Goal: Task Accomplishment & Management: Complete application form

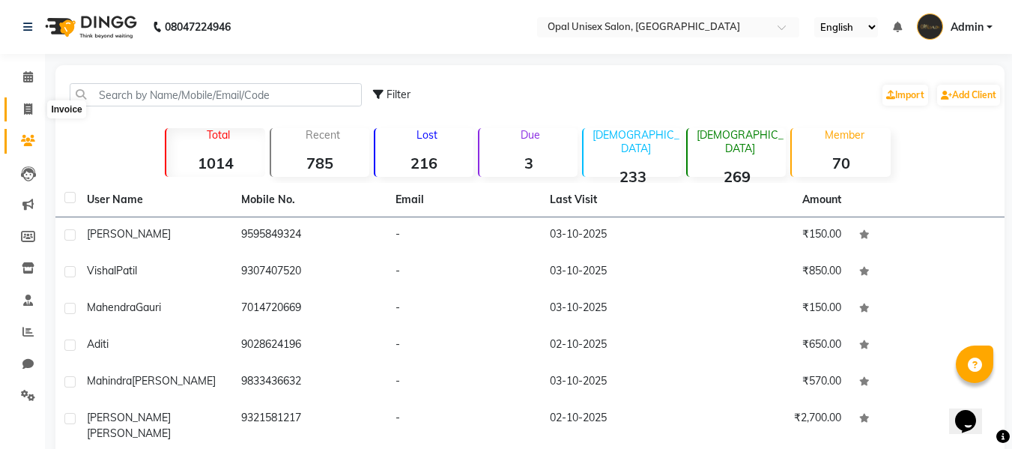
click at [20, 106] on span at bounding box center [28, 109] width 26 height 17
select select "service"
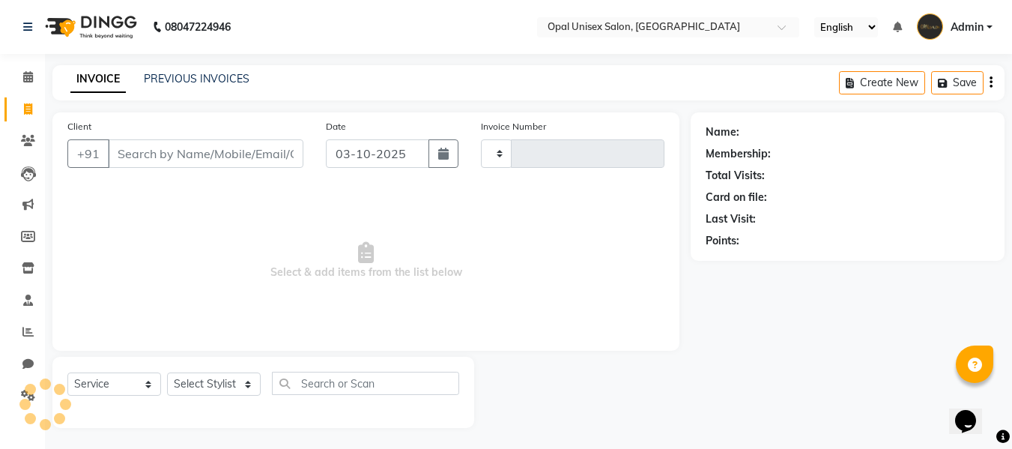
scroll to position [1, 0]
type input "1708"
select select "8653"
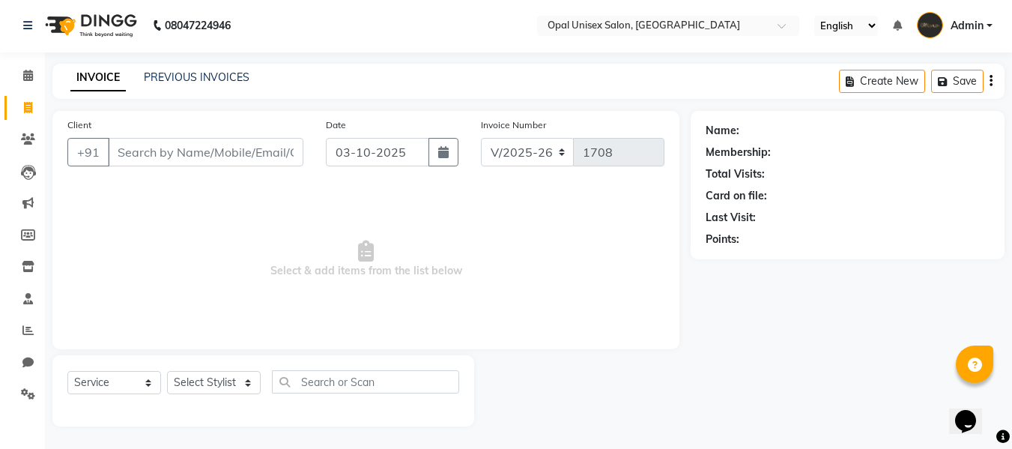
click at [239, 154] on input "Client" at bounding box center [205, 152] width 195 height 28
type input "u"
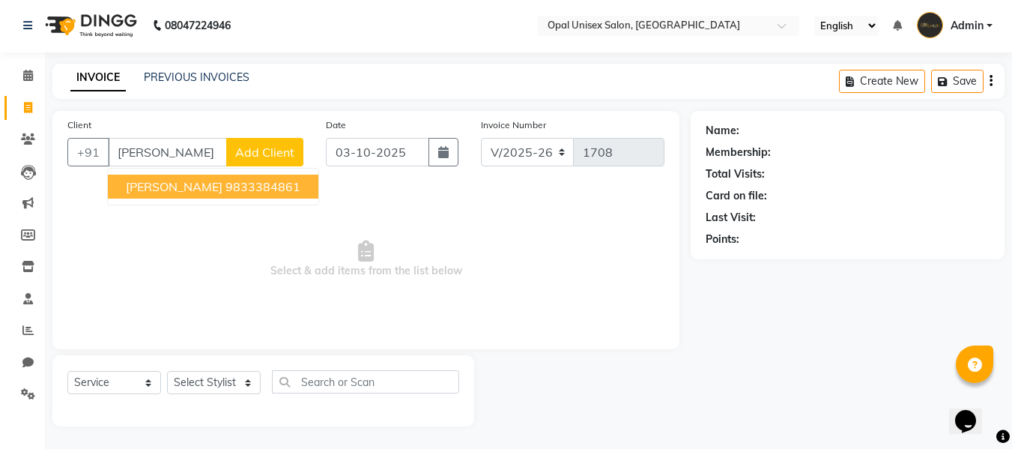
click at [202, 179] on span "[PERSON_NAME]" at bounding box center [174, 186] width 97 height 15
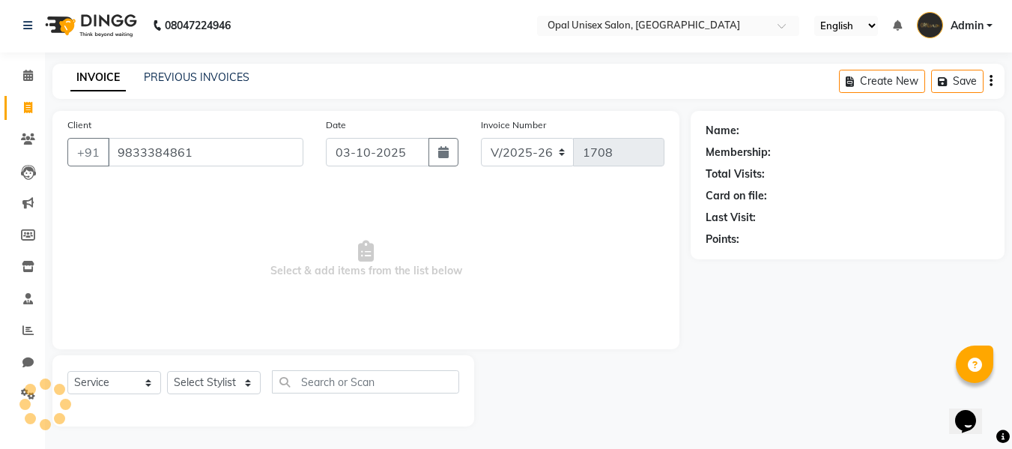
type input "9833384861"
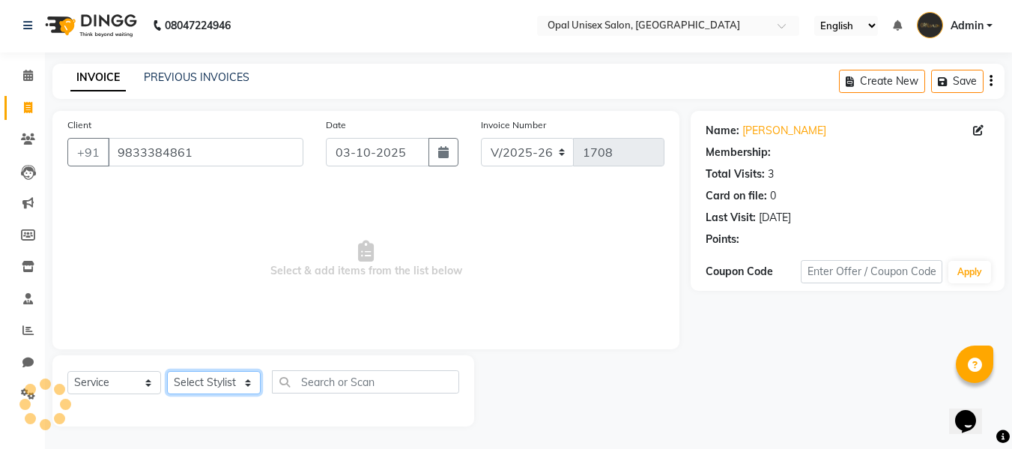
click at [223, 377] on select "Select Stylist [PERSON_NAME] Guru [PERSON_NAME][GEOGRAPHIC_DATA] [PERSON_NAME][…" at bounding box center [214, 382] width 94 height 23
select select "91957"
click at [167, 371] on select "Select Stylist [PERSON_NAME] Guru [PERSON_NAME][GEOGRAPHIC_DATA] [PERSON_NAME][…" at bounding box center [214, 382] width 94 height 23
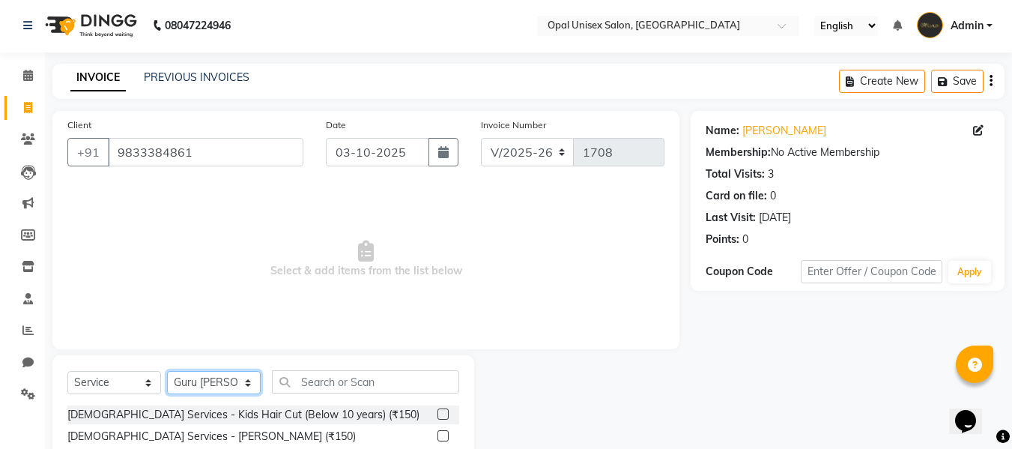
scroll to position [52, 0]
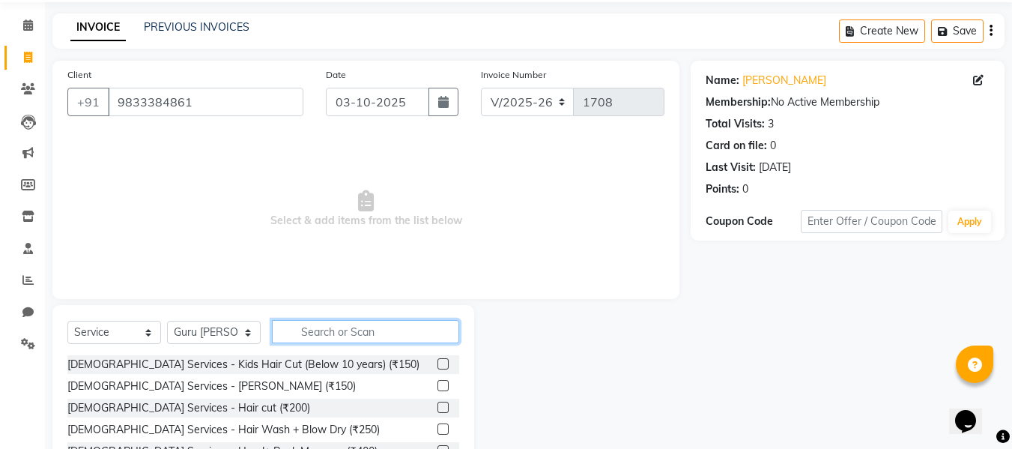
click at [355, 337] on input "text" at bounding box center [365, 331] width 187 height 23
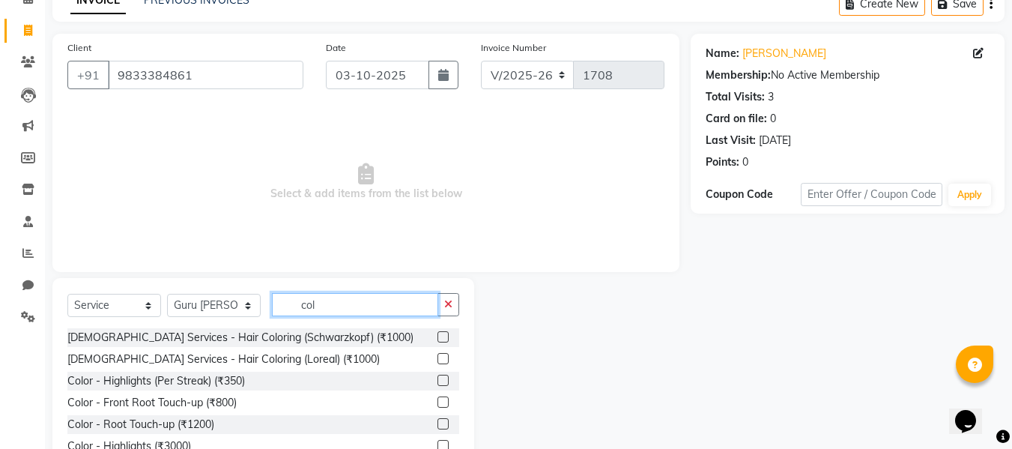
scroll to position [101, 0]
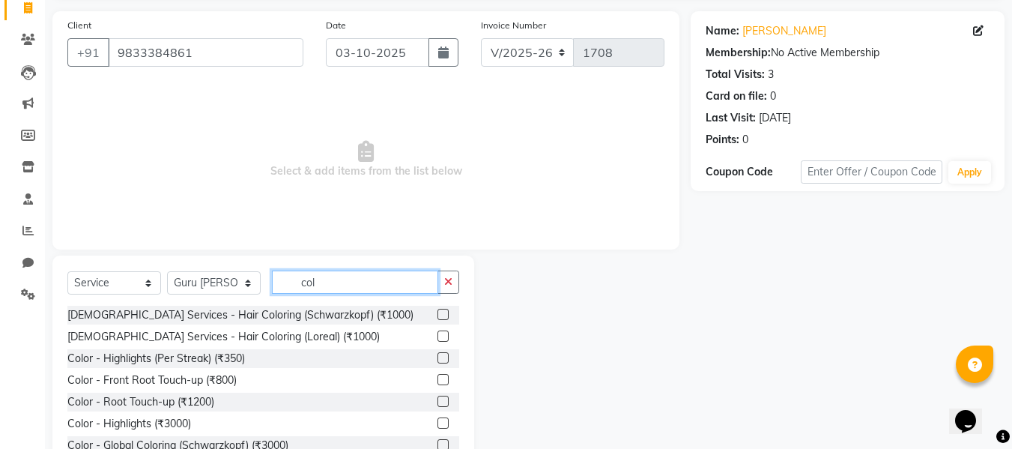
type input "col"
click at [437, 315] on label at bounding box center [442, 314] width 11 height 11
click at [437, 315] on input "checkbox" at bounding box center [442, 315] width 10 height 10
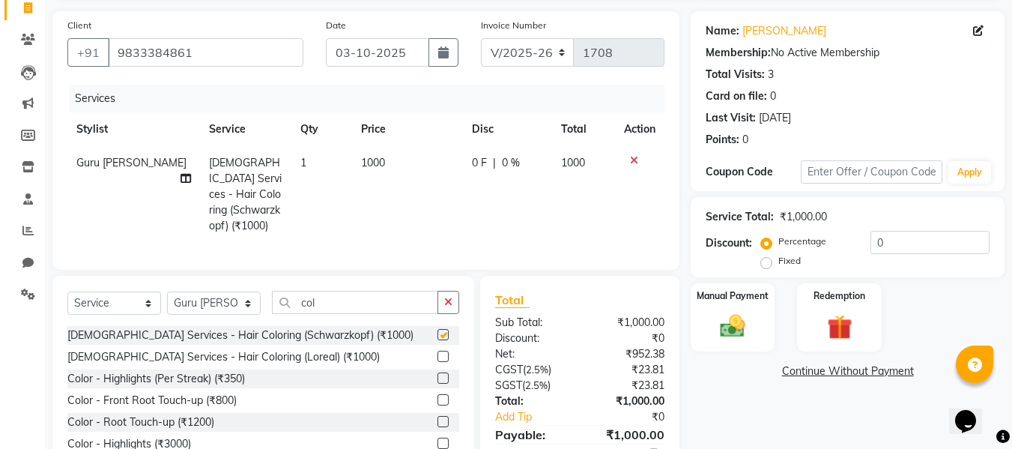
checkbox input "false"
click at [373, 161] on span "1000" at bounding box center [373, 162] width 24 height 13
select select "91957"
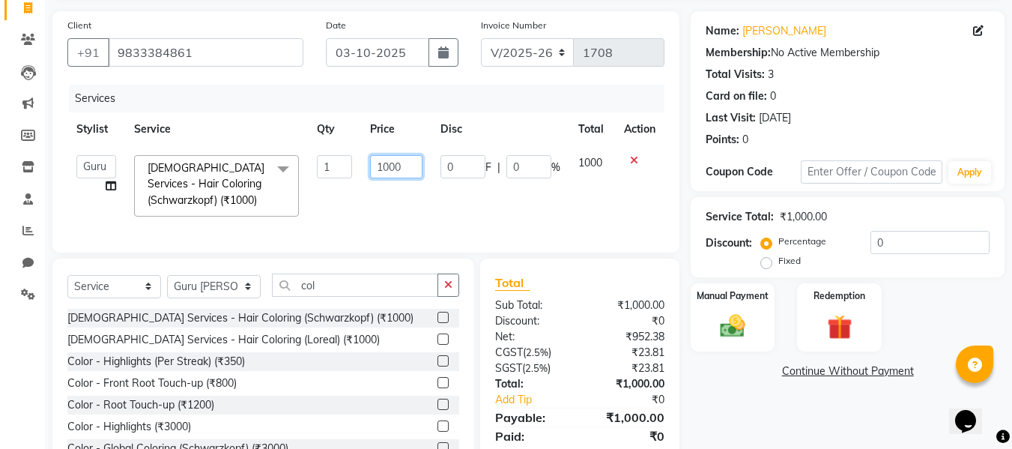
click at [416, 169] on input "1000" at bounding box center [396, 166] width 52 height 23
type input "1"
type input "650"
click at [252, 296] on select "Select Stylist [PERSON_NAME] Guru [PERSON_NAME][GEOGRAPHIC_DATA] [PERSON_NAME][…" at bounding box center [214, 286] width 94 height 23
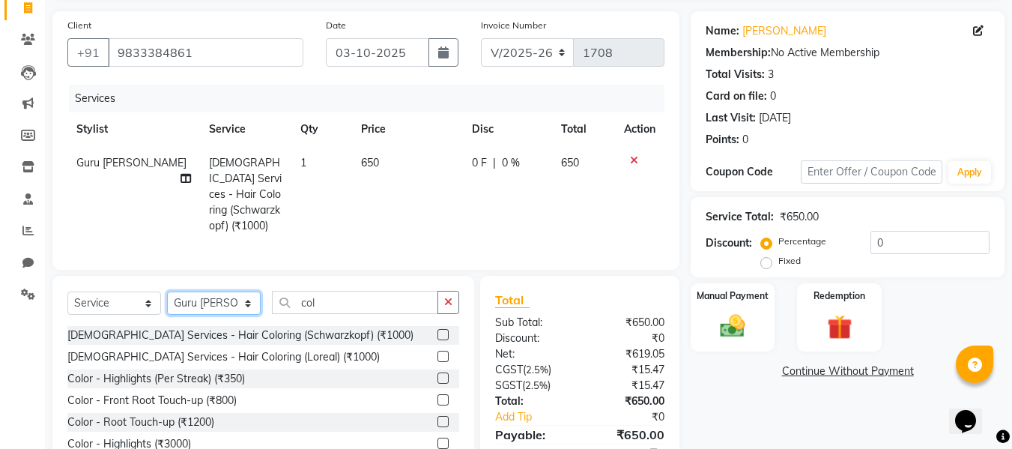
select select "86885"
click at [167, 291] on select "Select Stylist [PERSON_NAME] Guru [PERSON_NAME][GEOGRAPHIC_DATA] [PERSON_NAME][…" at bounding box center [214, 302] width 94 height 23
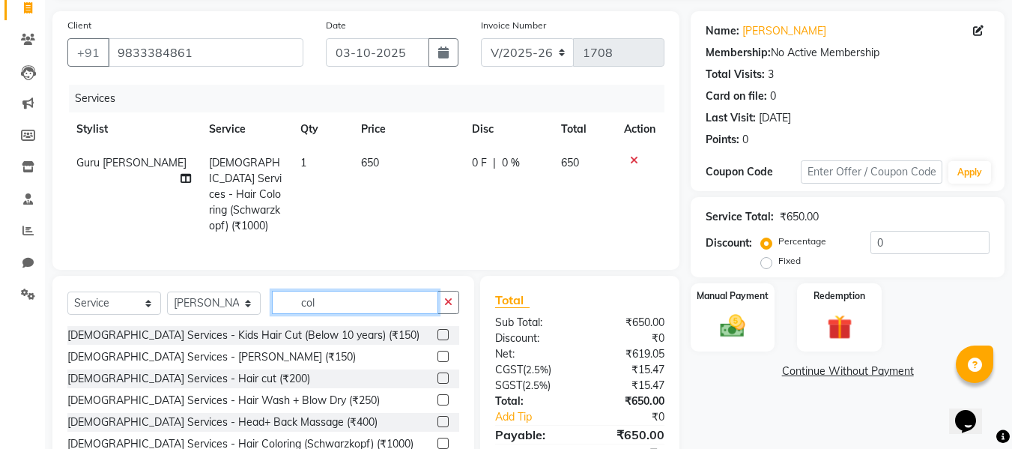
click at [351, 291] on input "col" at bounding box center [355, 302] width 166 height 23
type input "c"
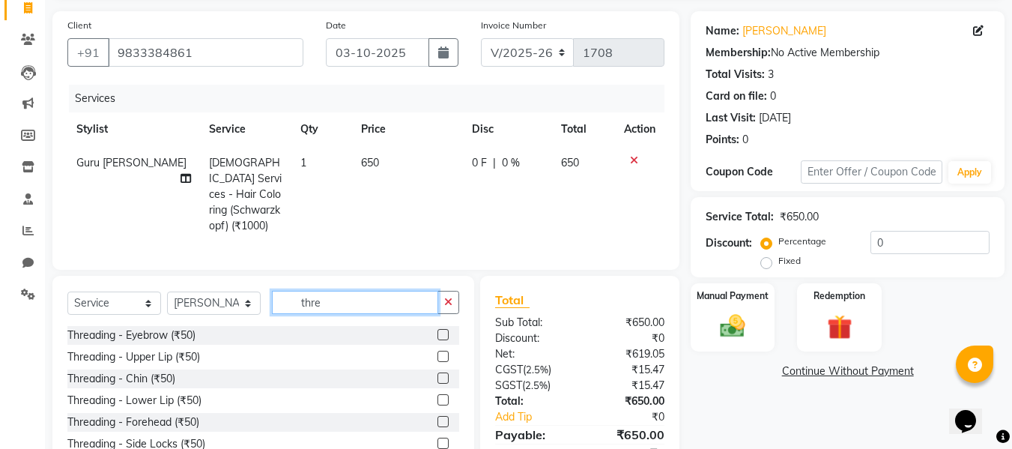
type input "thre"
click at [438, 330] on label at bounding box center [442, 334] width 11 height 11
click at [438, 330] on input "checkbox" at bounding box center [442, 335] width 10 height 10
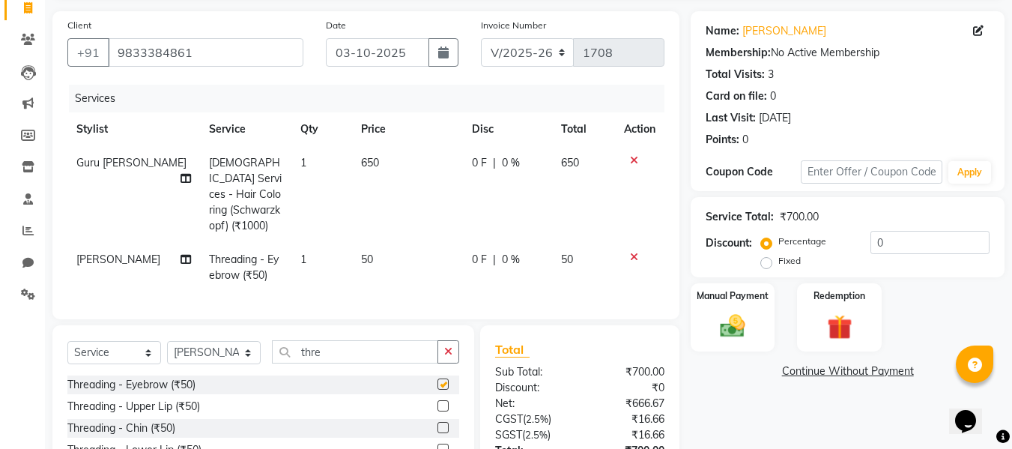
checkbox input "false"
click at [778, 327] on div "Manual Payment Redemption" at bounding box center [847, 317] width 336 height 68
click at [750, 331] on img at bounding box center [733, 326] width 42 height 30
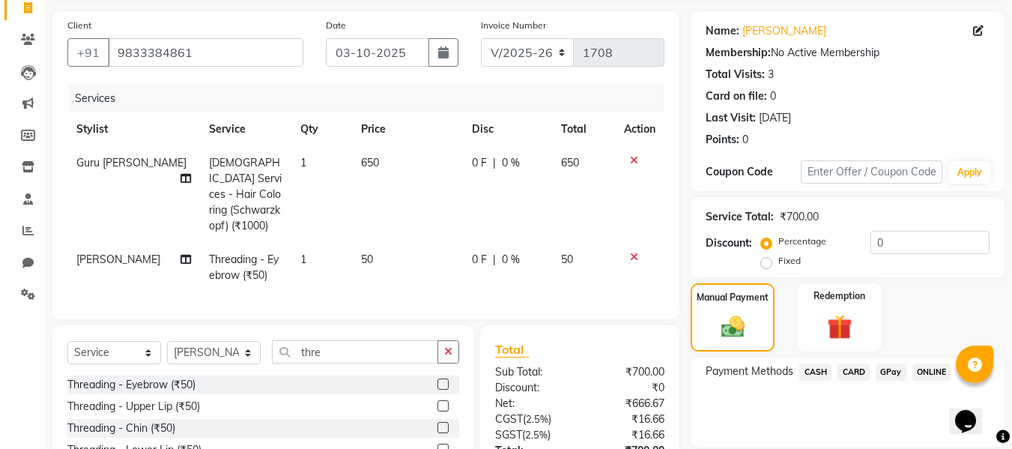
click at [899, 371] on span "GPay" at bounding box center [891, 371] width 31 height 17
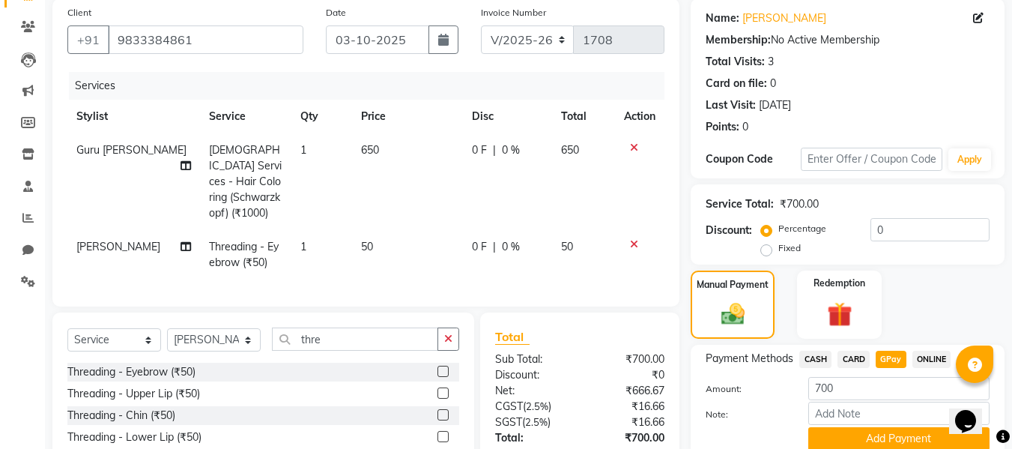
scroll to position [151, 0]
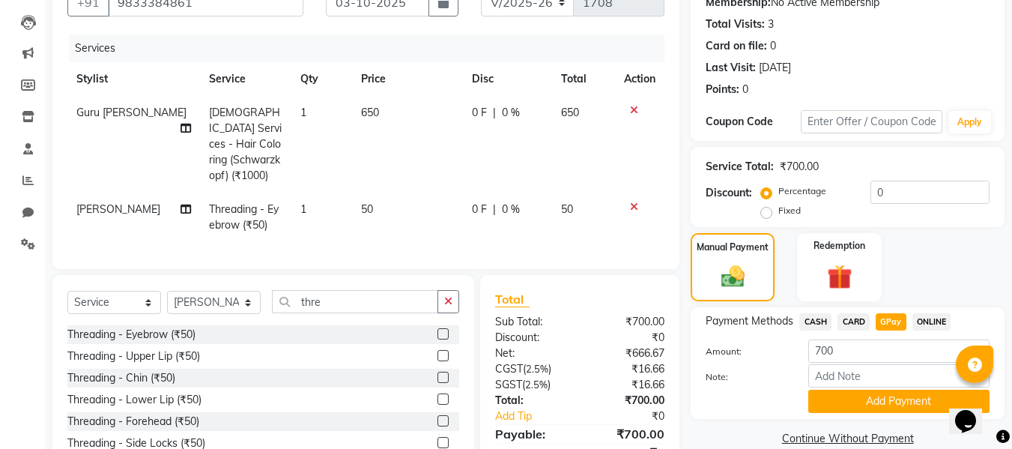
click at [876, 404] on button "Add Payment" at bounding box center [898, 400] width 181 height 23
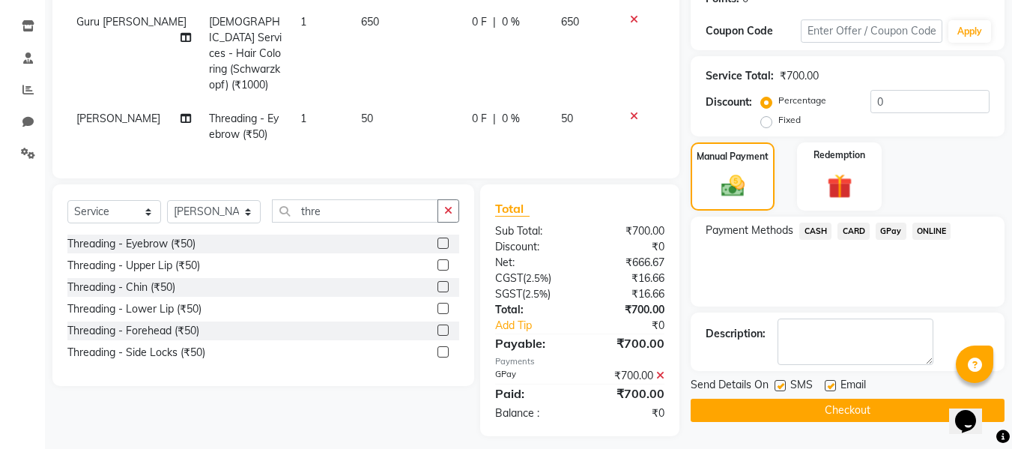
scroll to position [247, 0]
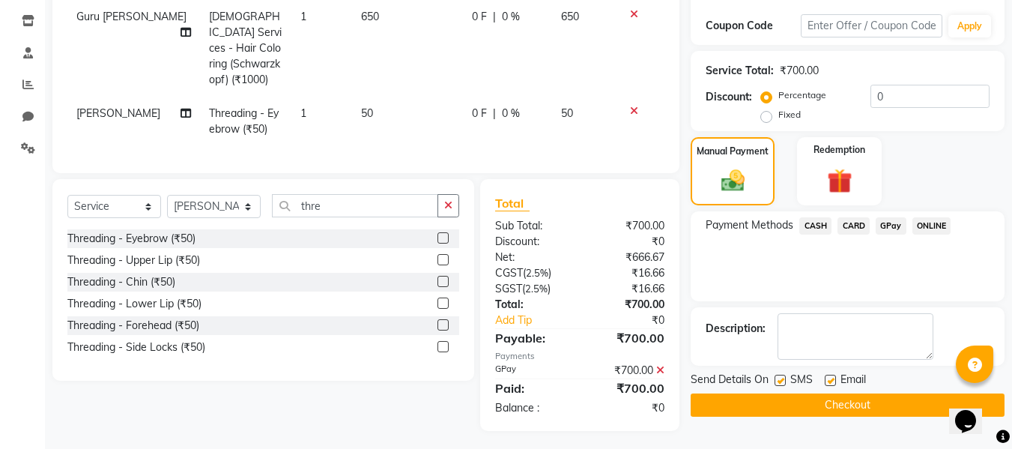
click at [872, 409] on button "Checkout" at bounding box center [848, 404] width 314 height 23
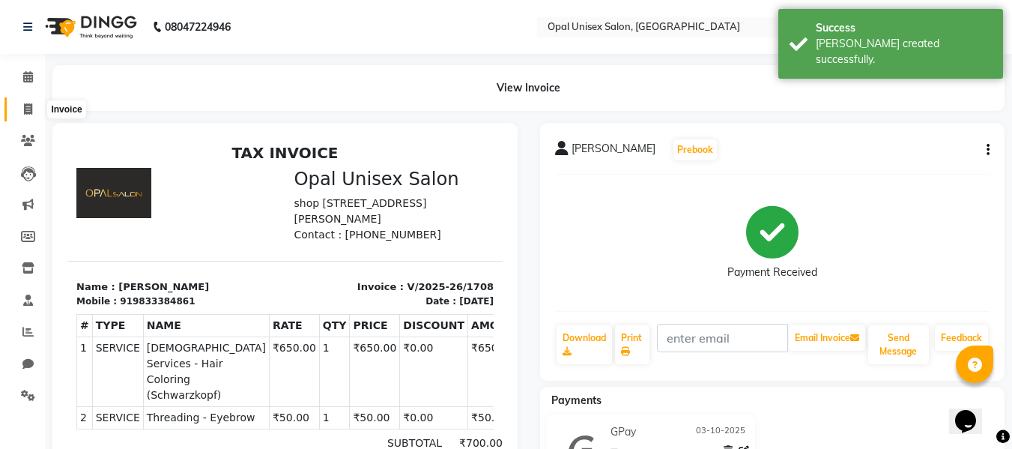
drag, startPoint x: 24, startPoint y: 110, endPoint x: 76, endPoint y: 109, distance: 52.5
click at [24, 110] on icon at bounding box center [28, 108] width 8 height 11
select select "service"
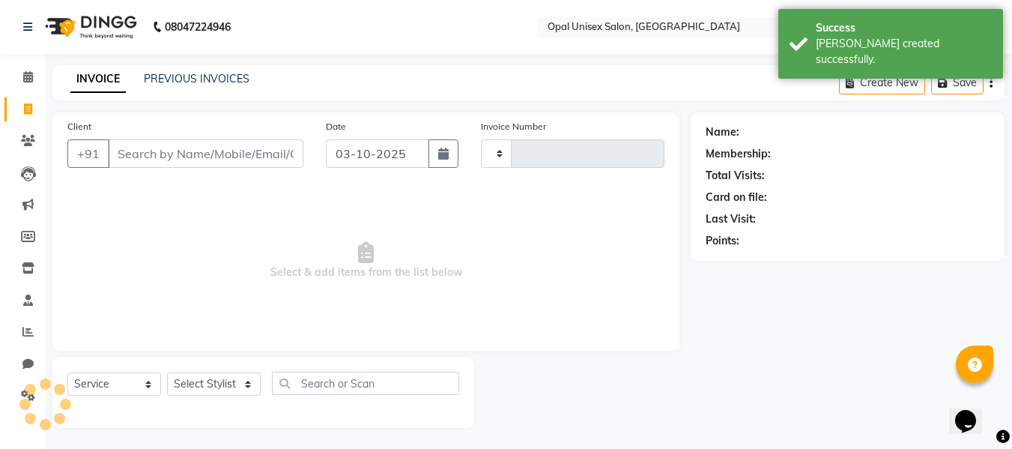
scroll to position [1, 0]
select select "8653"
type input "1709"
click at [140, 143] on input "Client" at bounding box center [205, 152] width 195 height 28
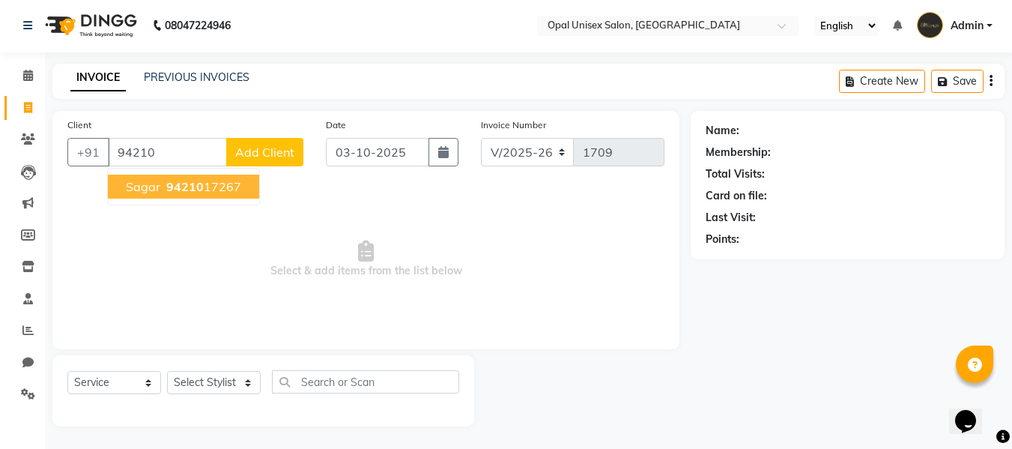
click at [139, 181] on span "sagar" at bounding box center [143, 186] width 34 height 15
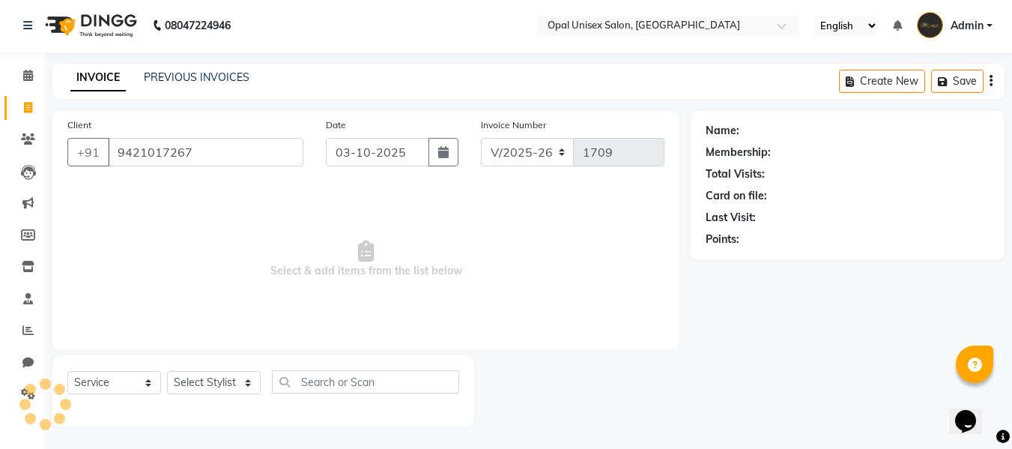
type input "9421017267"
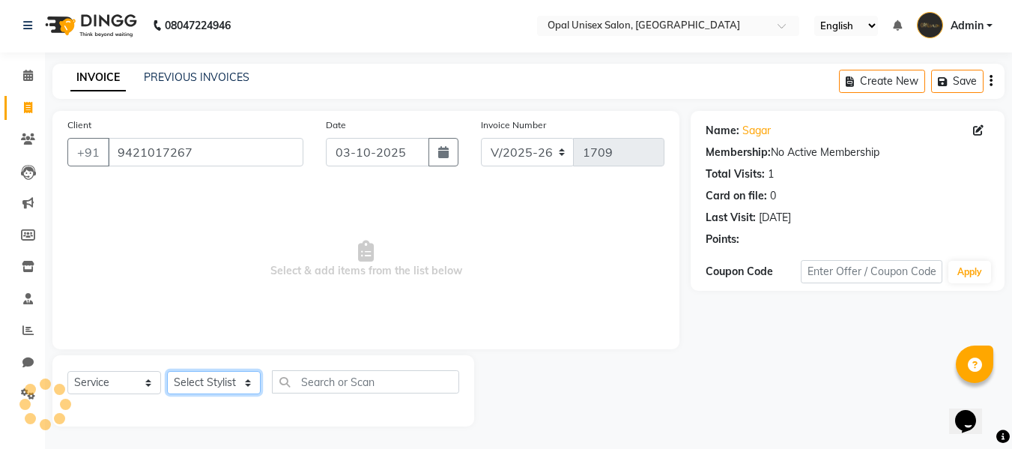
click at [234, 380] on select "Select Stylist [PERSON_NAME] Guru [PERSON_NAME][GEOGRAPHIC_DATA] [PERSON_NAME][…" at bounding box center [214, 382] width 94 height 23
select select "91957"
click at [167, 371] on select "Select Stylist [PERSON_NAME] Guru [PERSON_NAME][GEOGRAPHIC_DATA] [PERSON_NAME][…" at bounding box center [214, 382] width 94 height 23
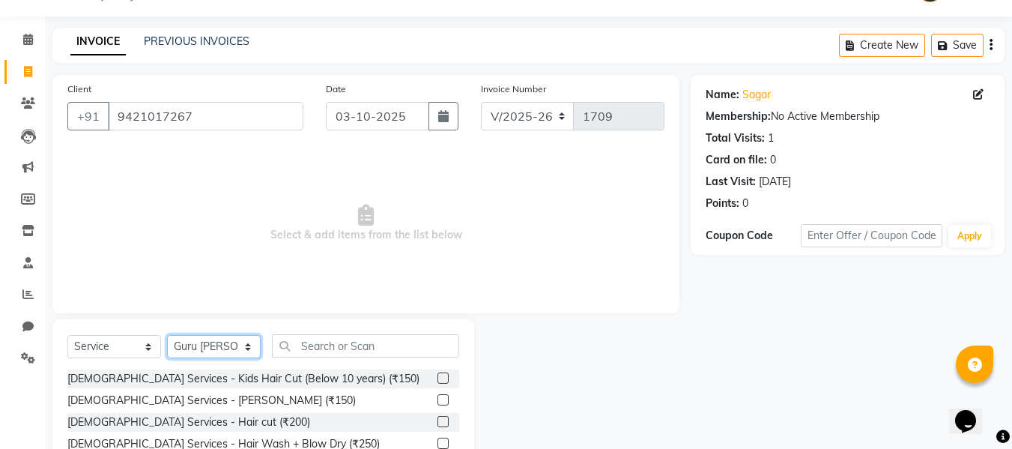
scroll to position [101, 0]
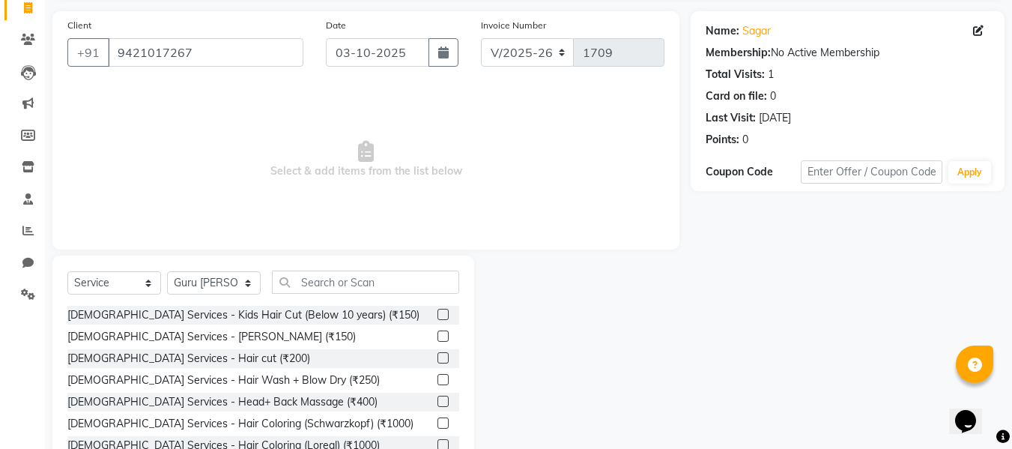
click at [437, 359] on label at bounding box center [442, 357] width 11 height 11
click at [437, 359] on input "checkbox" at bounding box center [442, 359] width 10 height 10
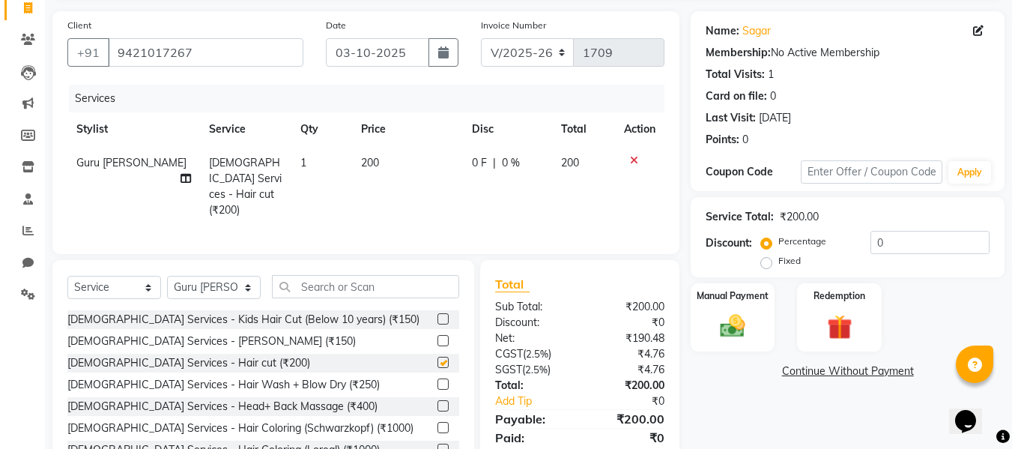
checkbox input "false"
click at [234, 277] on select "Select Stylist [PERSON_NAME] Guru [PERSON_NAME][GEOGRAPHIC_DATA] [PERSON_NAME][…" at bounding box center [214, 287] width 94 height 23
select select "86884"
click at [167, 276] on select "Select Stylist [PERSON_NAME] Guru [PERSON_NAME][GEOGRAPHIC_DATA] [PERSON_NAME][…" at bounding box center [214, 287] width 94 height 23
click at [437, 336] on label at bounding box center [442, 340] width 11 height 11
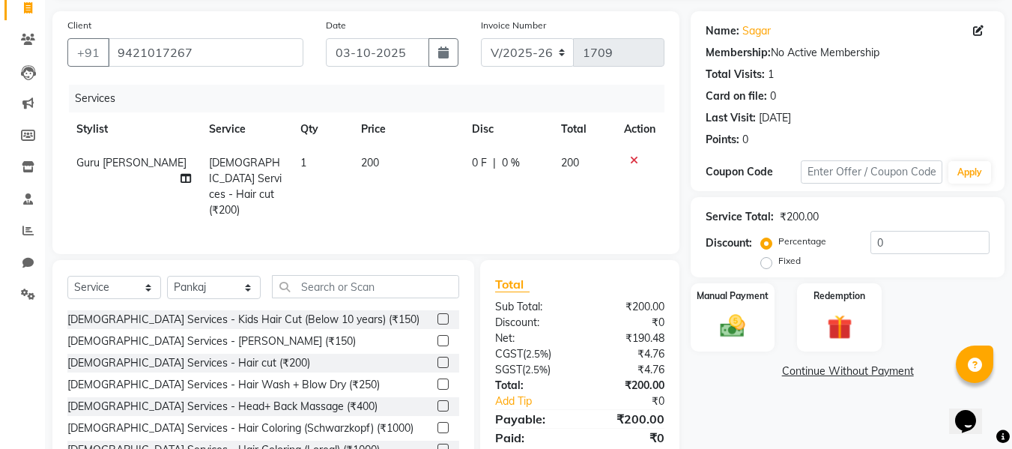
click at [437, 336] on input "checkbox" at bounding box center [442, 341] width 10 height 10
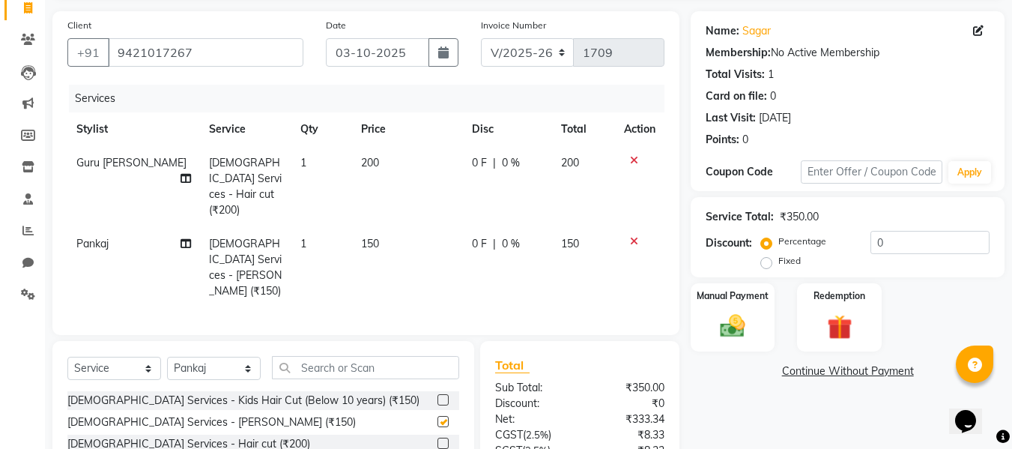
checkbox input "false"
click at [437, 437] on label at bounding box center [442, 442] width 11 height 11
click at [437, 439] on input "checkbox" at bounding box center [442, 444] width 10 height 10
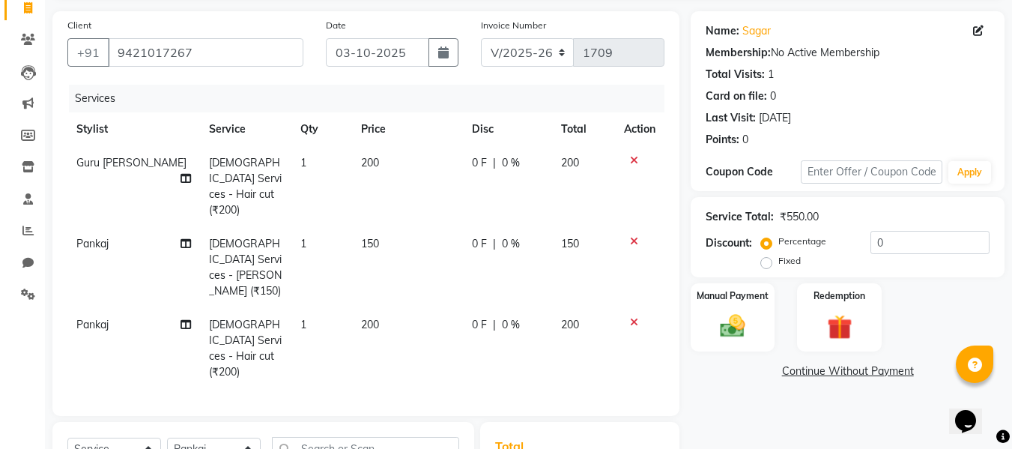
checkbox input "false"
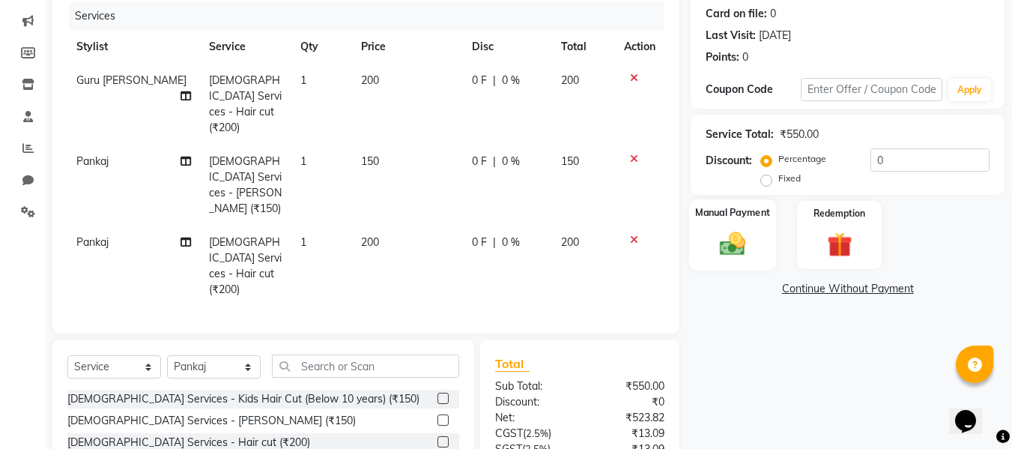
scroll to position [201, 0]
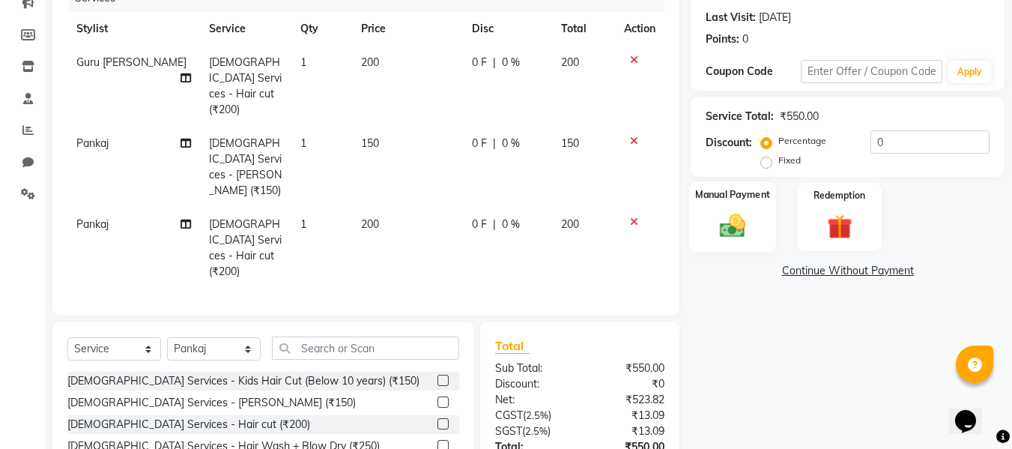
click at [740, 220] on img at bounding box center [733, 225] width 42 height 30
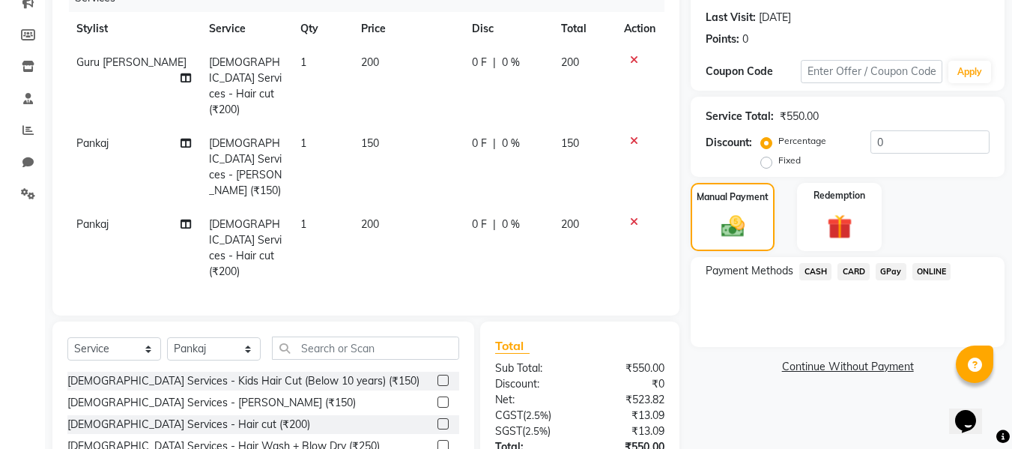
click at [900, 274] on span "GPay" at bounding box center [891, 271] width 31 height 17
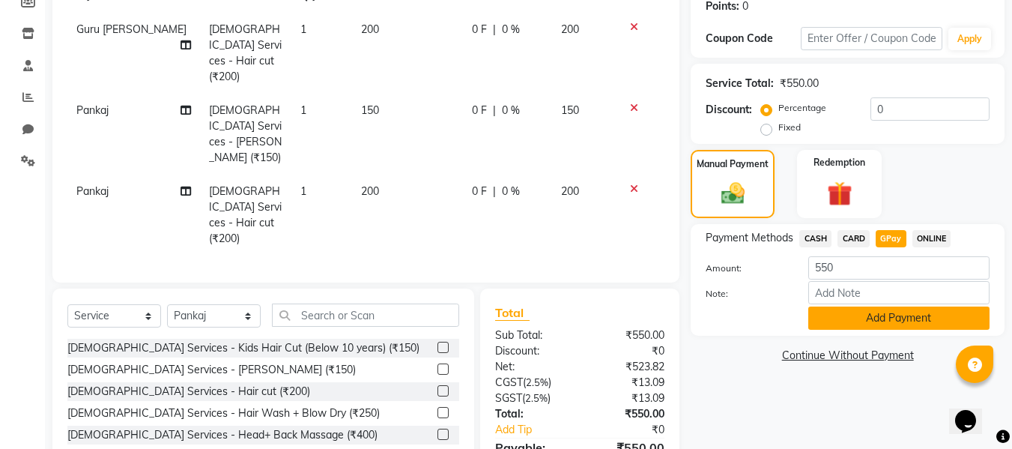
click at [871, 309] on button "Add Payment" at bounding box center [898, 317] width 181 height 23
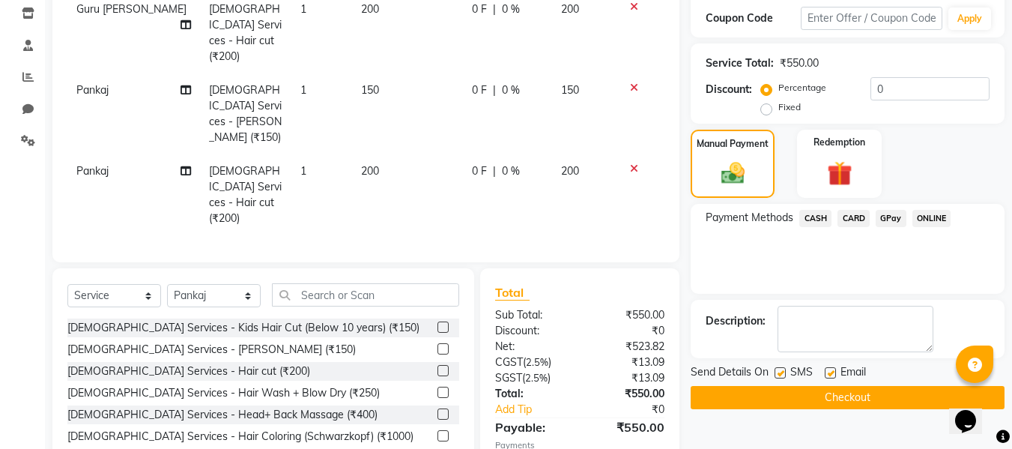
scroll to position [265, 0]
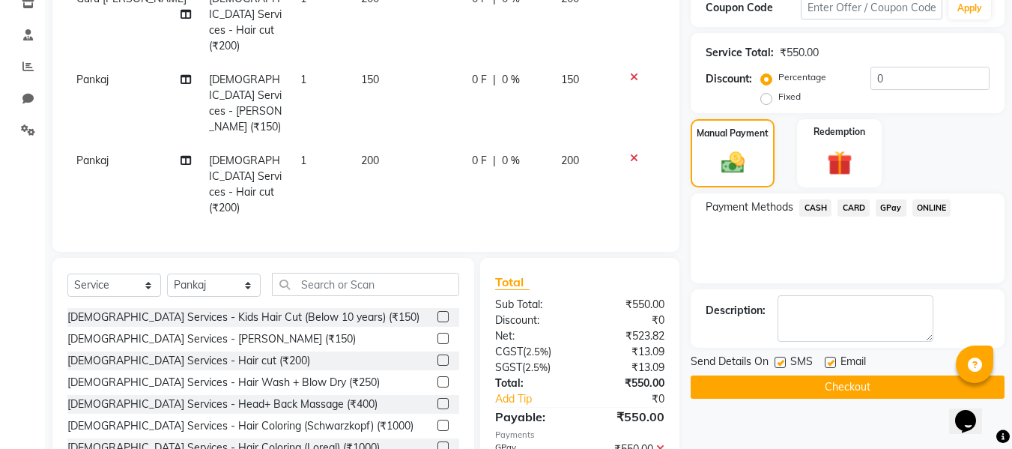
click at [827, 389] on button "Checkout" at bounding box center [848, 386] width 314 height 23
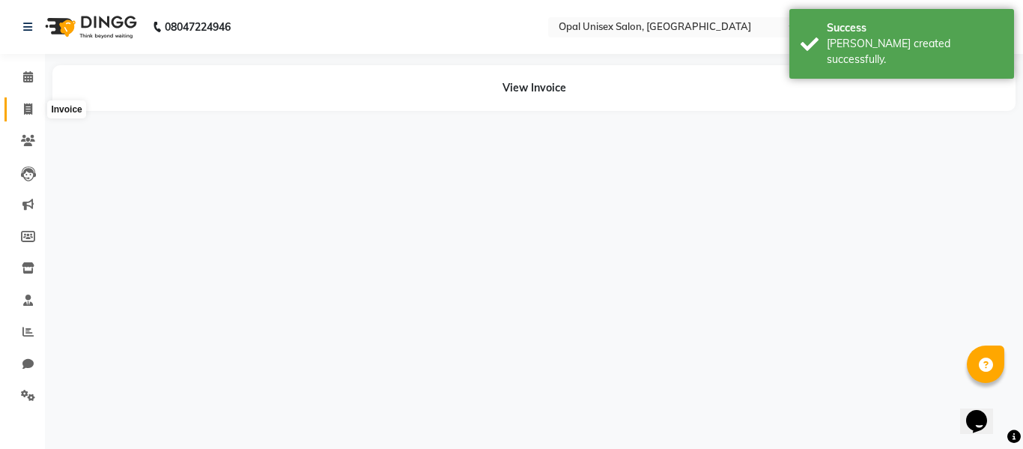
drag, startPoint x: 27, startPoint y: 102, endPoint x: 46, endPoint y: 104, distance: 18.9
click at [27, 102] on span at bounding box center [28, 109] width 26 height 17
select select "service"
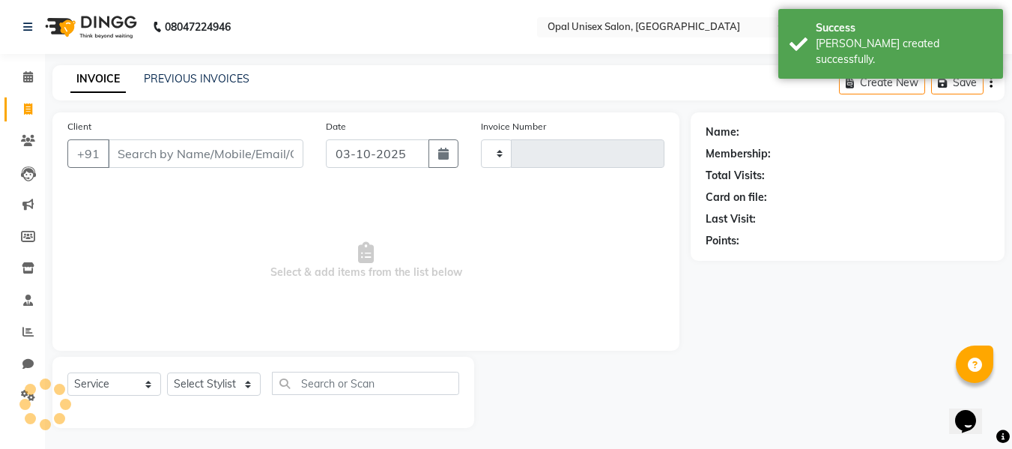
type input "1710"
select select "8653"
click at [133, 151] on input "Client" at bounding box center [205, 153] width 195 height 28
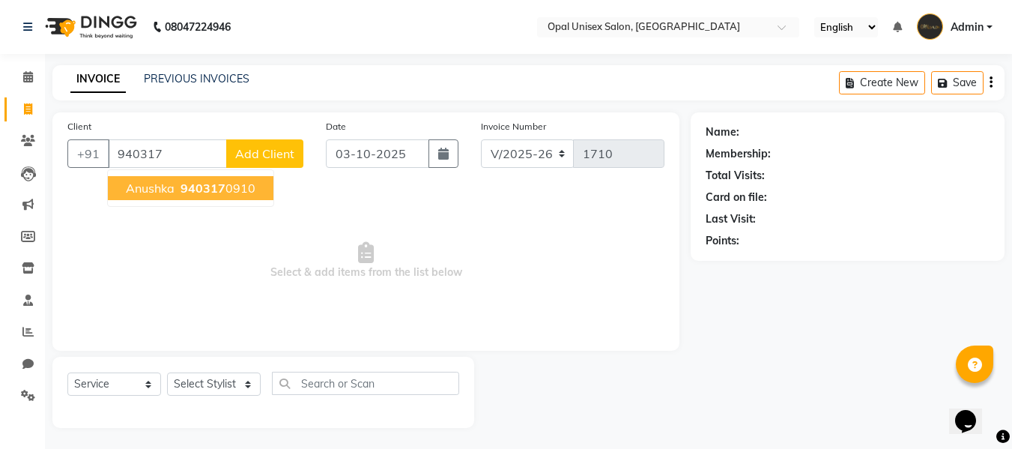
click at [210, 200] on ngb-typeahead-window "Anushka 940317 0910" at bounding box center [190, 187] width 167 height 37
click at [216, 191] on span "940317" at bounding box center [203, 188] width 45 height 15
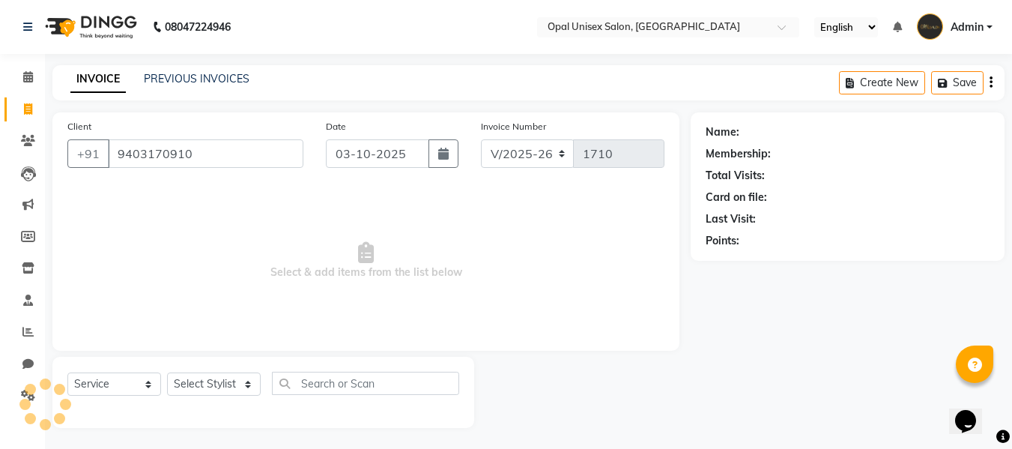
type input "9403170910"
click at [220, 374] on div "Select Service Product Membership Package Voucher Prepaid Gift Card Select Styl…" at bounding box center [263, 392] width 422 height 71
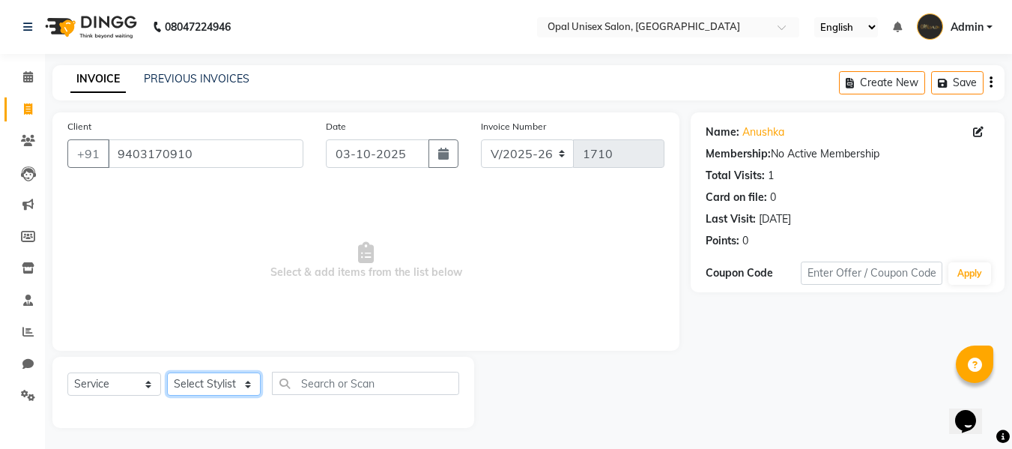
click at [215, 384] on select "Select Stylist [PERSON_NAME] Guru [PERSON_NAME][GEOGRAPHIC_DATA] [PERSON_NAME][…" at bounding box center [214, 383] width 94 height 23
select select "91957"
click at [167, 372] on select "Select Stylist [PERSON_NAME] Guru [PERSON_NAME][GEOGRAPHIC_DATA] [PERSON_NAME][…" at bounding box center [214, 383] width 94 height 23
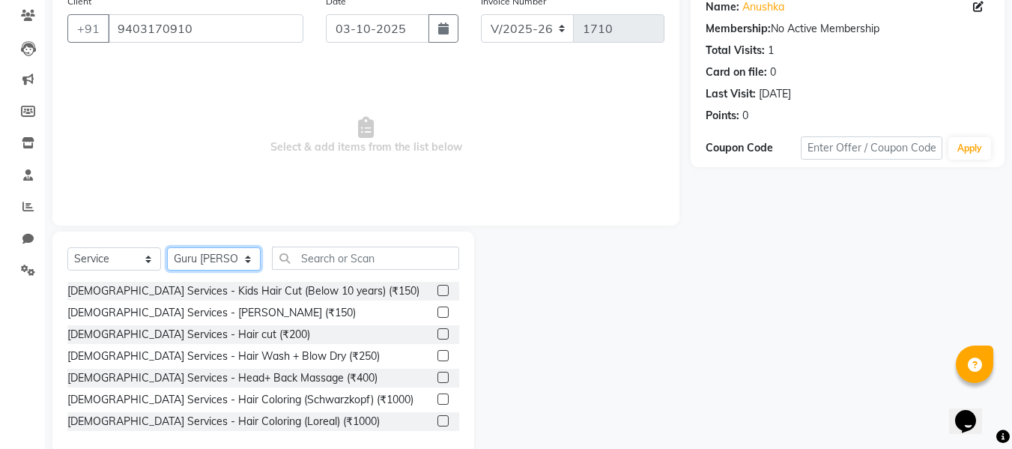
scroll to position [150, 0]
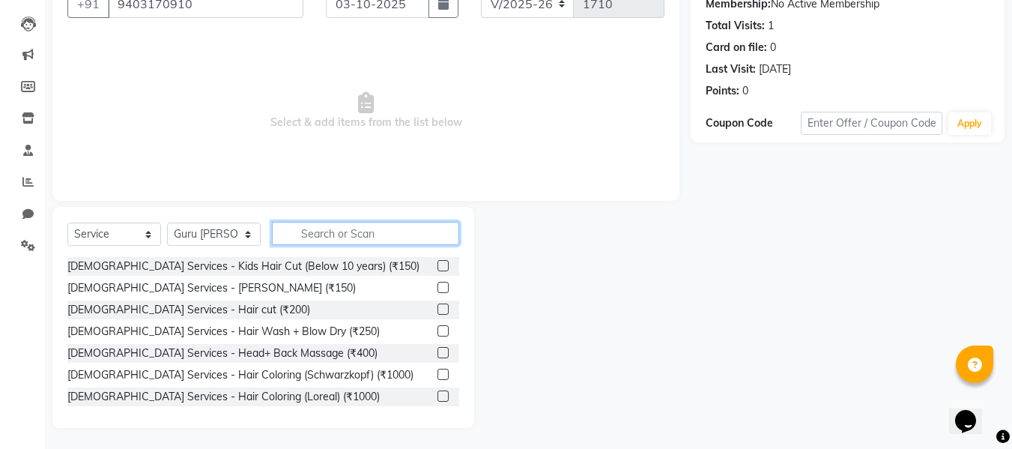
click at [363, 234] on input "text" at bounding box center [365, 233] width 187 height 23
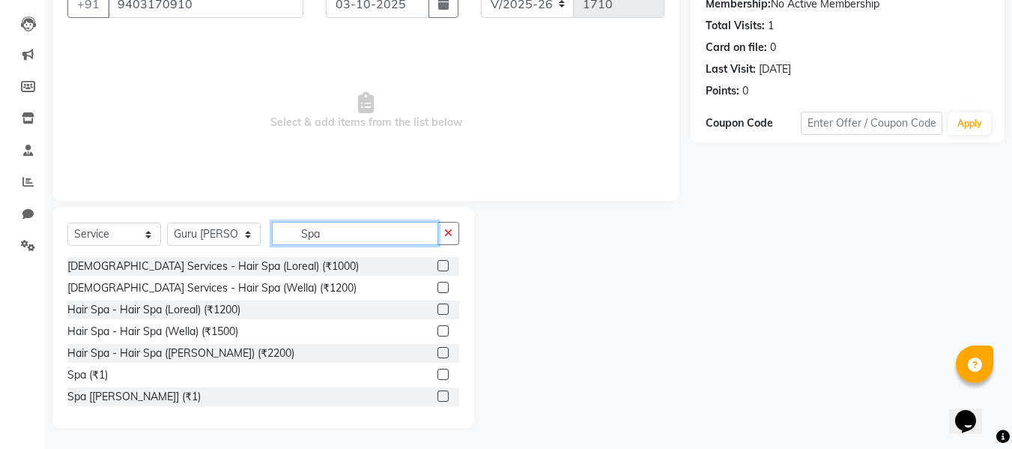
type input "Spa"
click at [437, 268] on label at bounding box center [442, 265] width 11 height 11
click at [437, 268] on input "checkbox" at bounding box center [442, 266] width 10 height 10
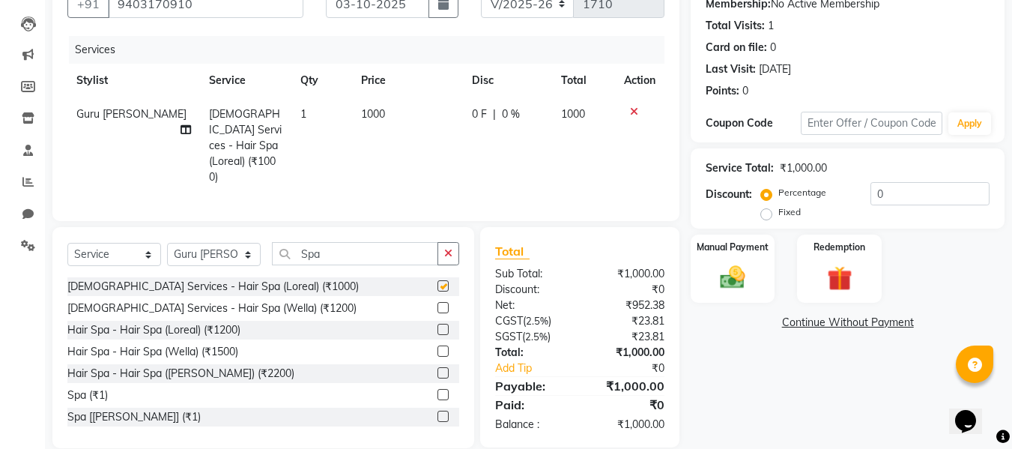
checkbox input "false"
click at [363, 106] on td "1000" at bounding box center [407, 145] width 111 height 97
select select "91957"
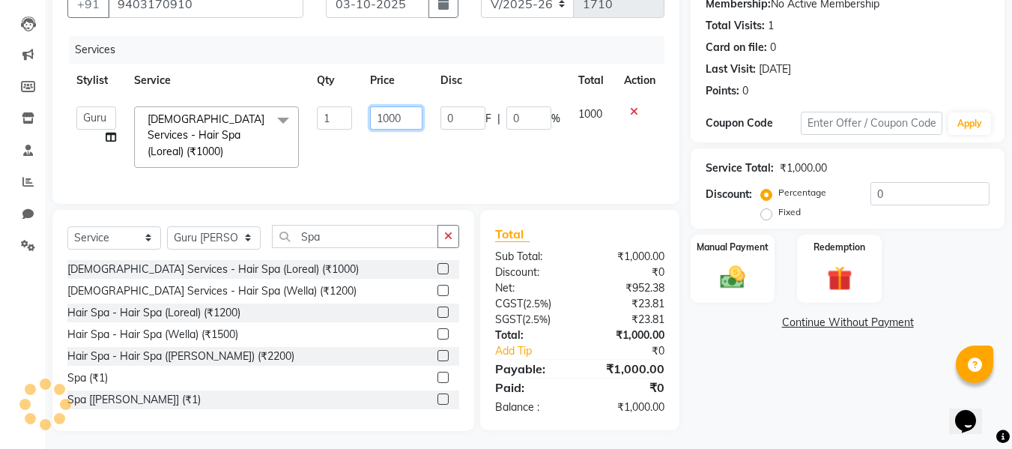
click at [397, 119] on input "1000" at bounding box center [396, 117] width 52 height 23
type input "1320"
click at [403, 136] on td "1320" at bounding box center [396, 136] width 70 height 79
select select "91957"
click at [746, 258] on div "Manual Payment" at bounding box center [733, 268] width 88 height 71
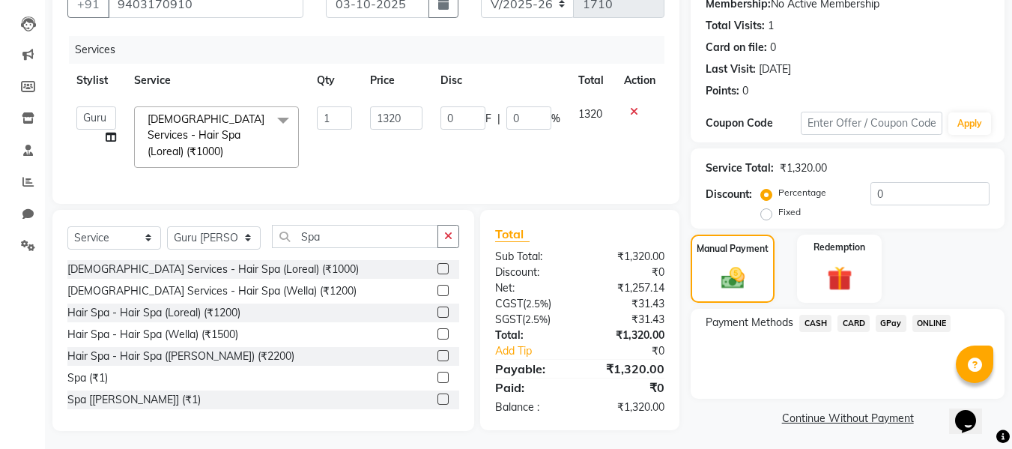
click at [882, 320] on span "GPay" at bounding box center [891, 323] width 31 height 17
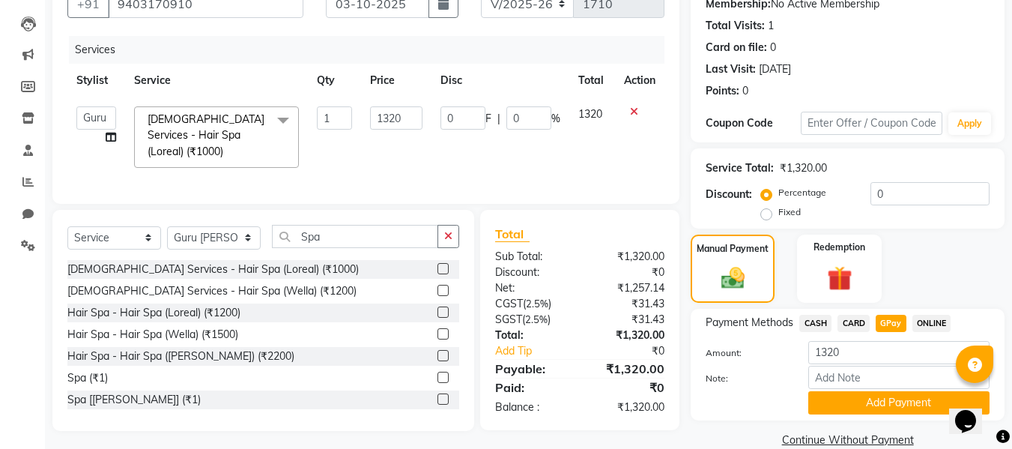
scroll to position [175, 0]
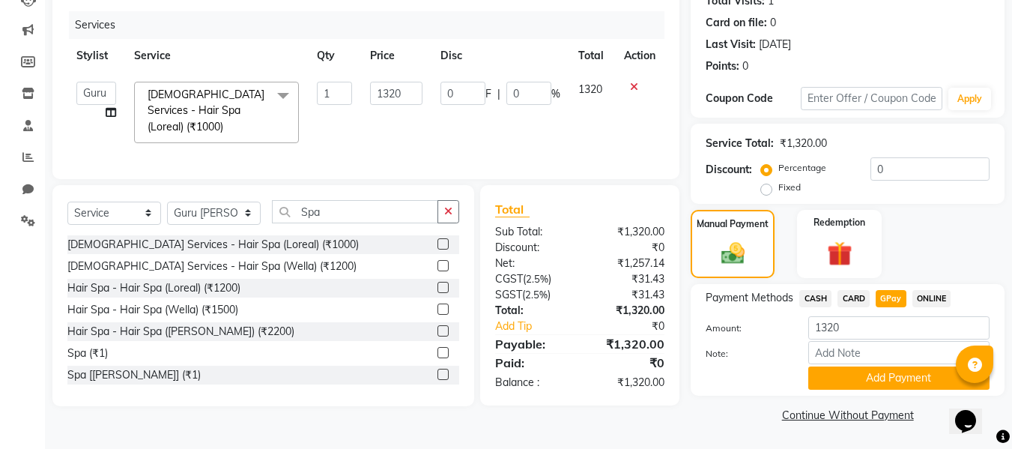
click at [878, 371] on button "Add Payment" at bounding box center [898, 377] width 181 height 23
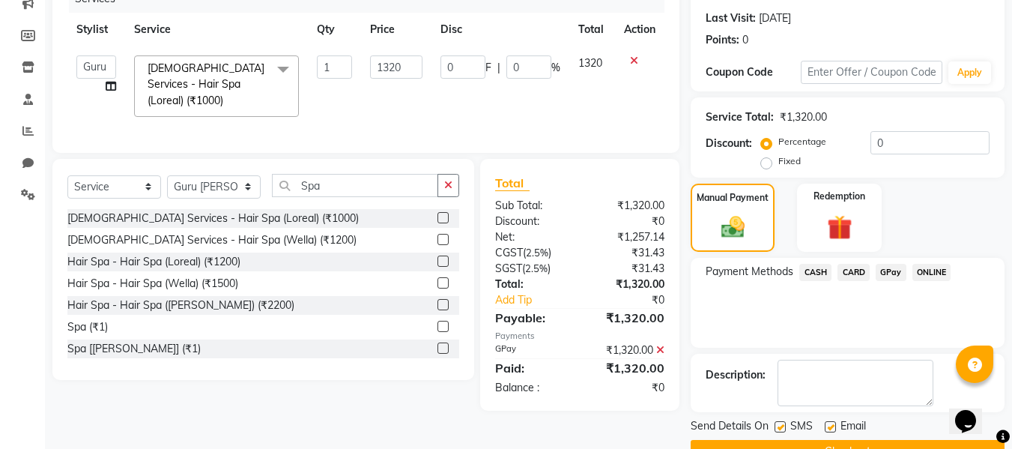
scroll to position [237, 0]
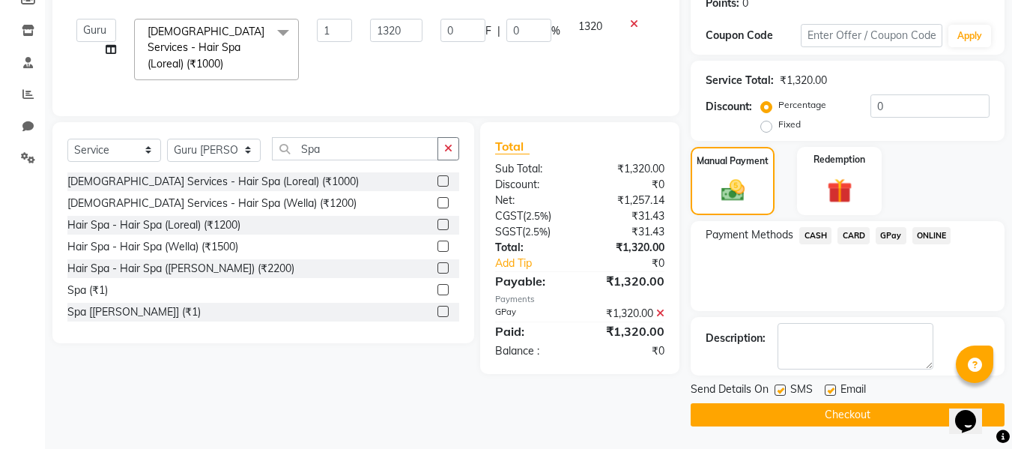
click at [831, 410] on button "Checkout" at bounding box center [848, 414] width 314 height 23
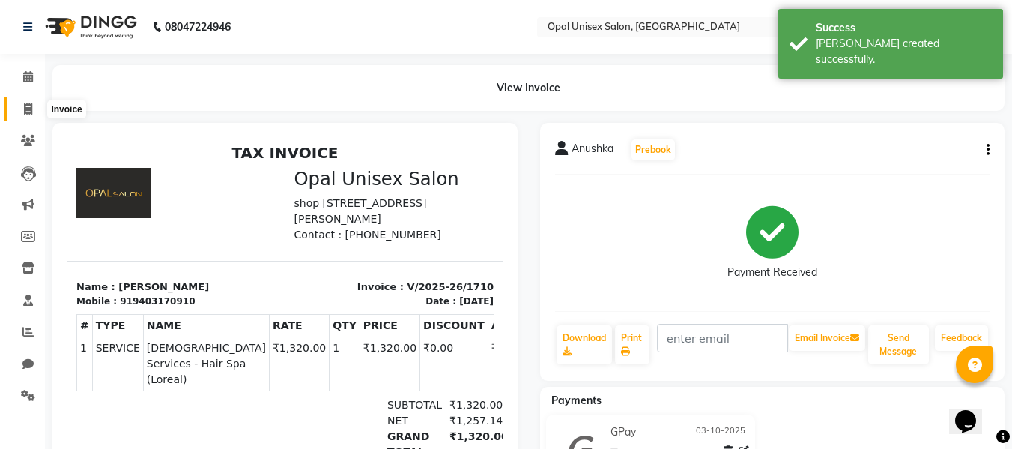
click at [26, 101] on span at bounding box center [28, 109] width 26 height 17
select select "service"
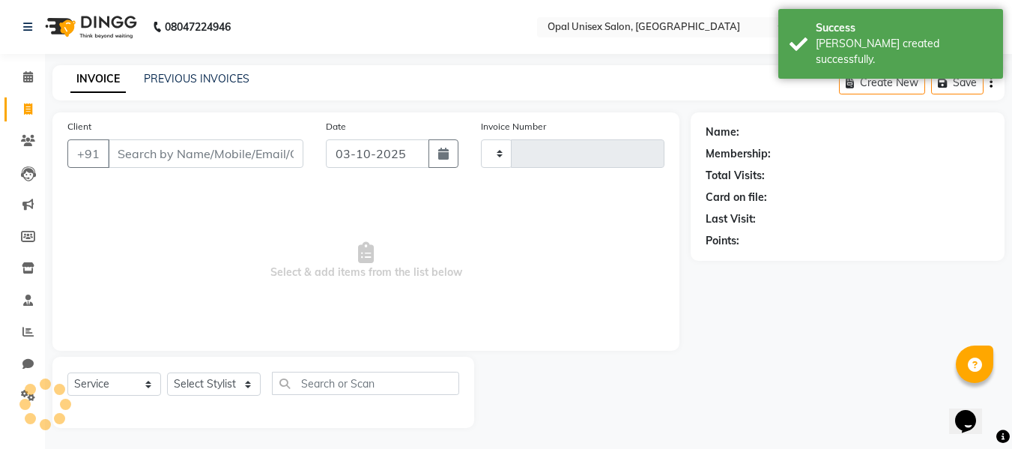
type input "1711"
select select "8653"
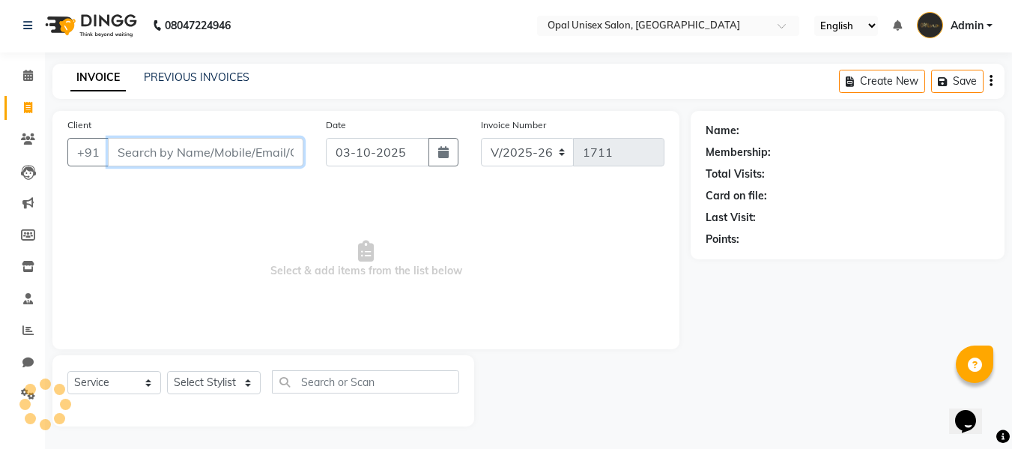
click at [245, 150] on input "Client" at bounding box center [205, 152] width 195 height 28
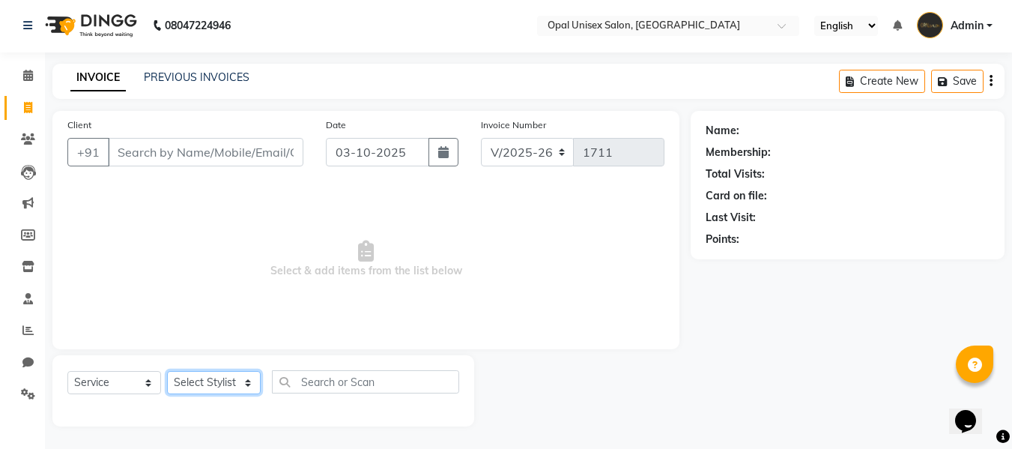
click at [222, 387] on select "Select Stylist [PERSON_NAME] Guru [PERSON_NAME][GEOGRAPHIC_DATA] [PERSON_NAME][…" at bounding box center [214, 382] width 94 height 23
select select "86884"
click at [167, 371] on select "Select Stylist [PERSON_NAME] Guru [PERSON_NAME][GEOGRAPHIC_DATA] [PERSON_NAME][…" at bounding box center [214, 382] width 94 height 23
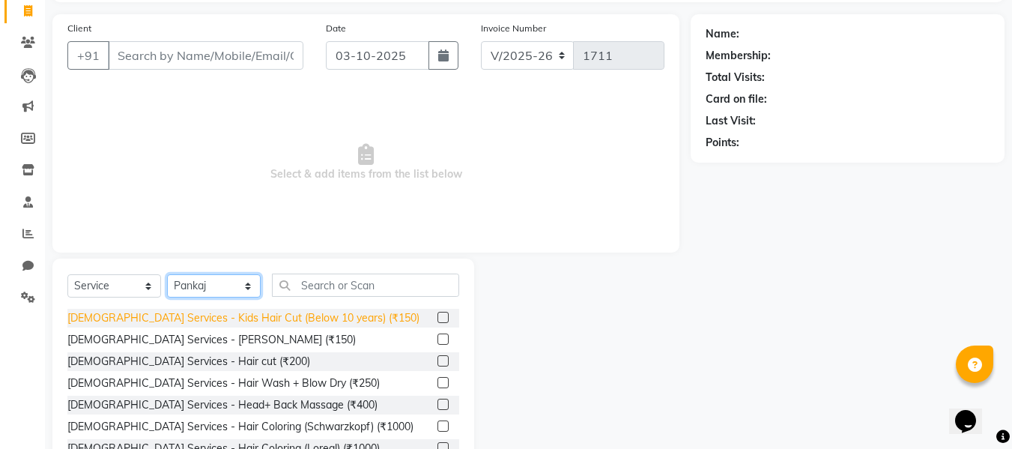
scroll to position [101, 0]
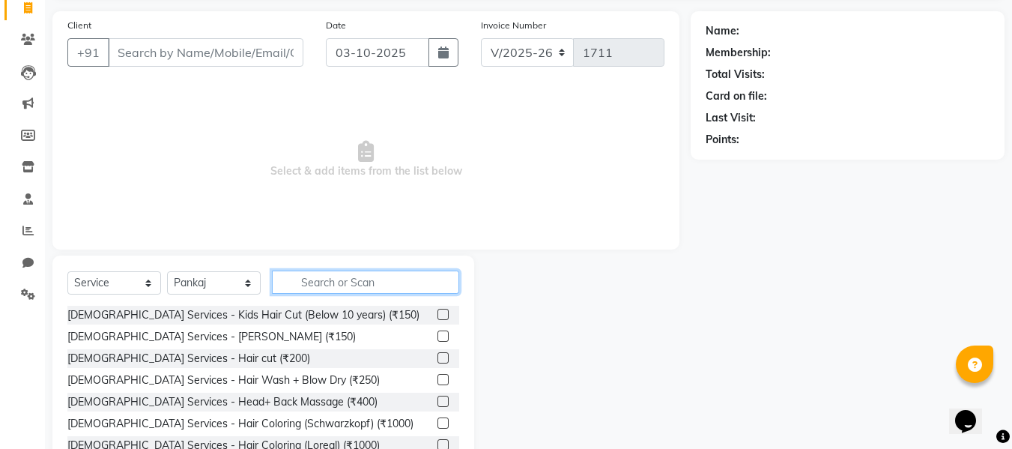
click at [341, 281] on input "text" at bounding box center [365, 281] width 187 height 23
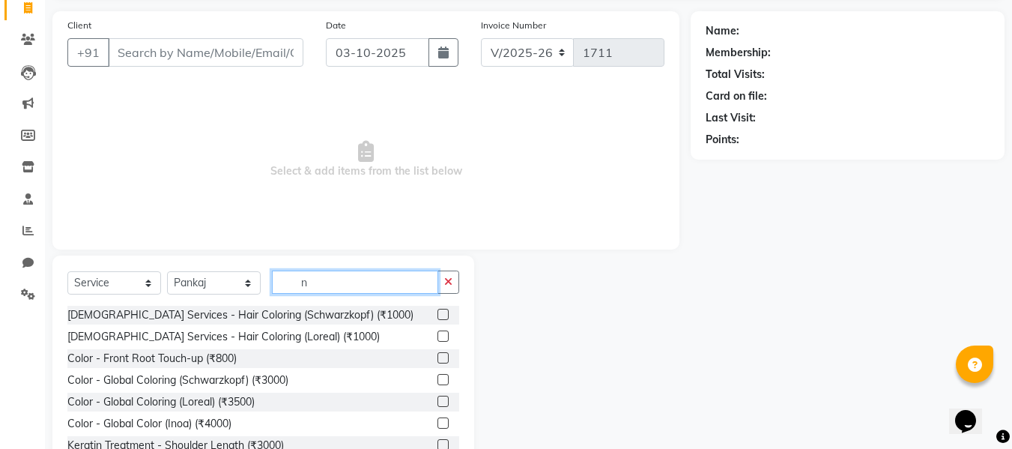
type input "n"
